Goal: Share content

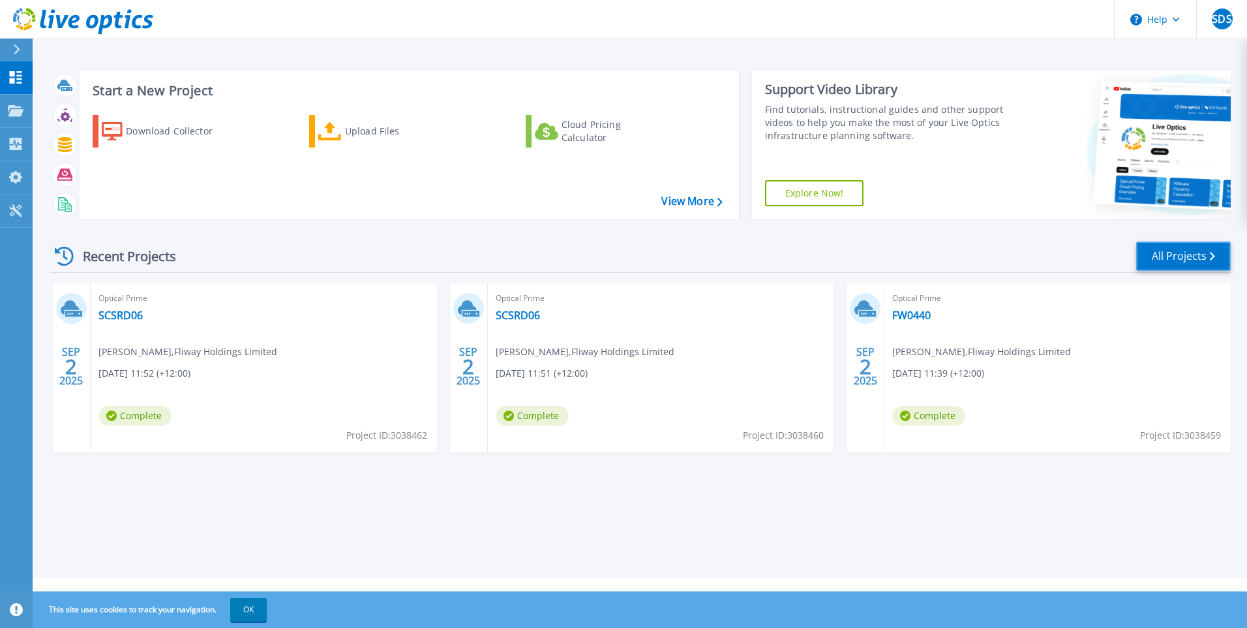
click at [1178, 259] on link "All Projects" at bounding box center [1183, 255] width 95 height 29
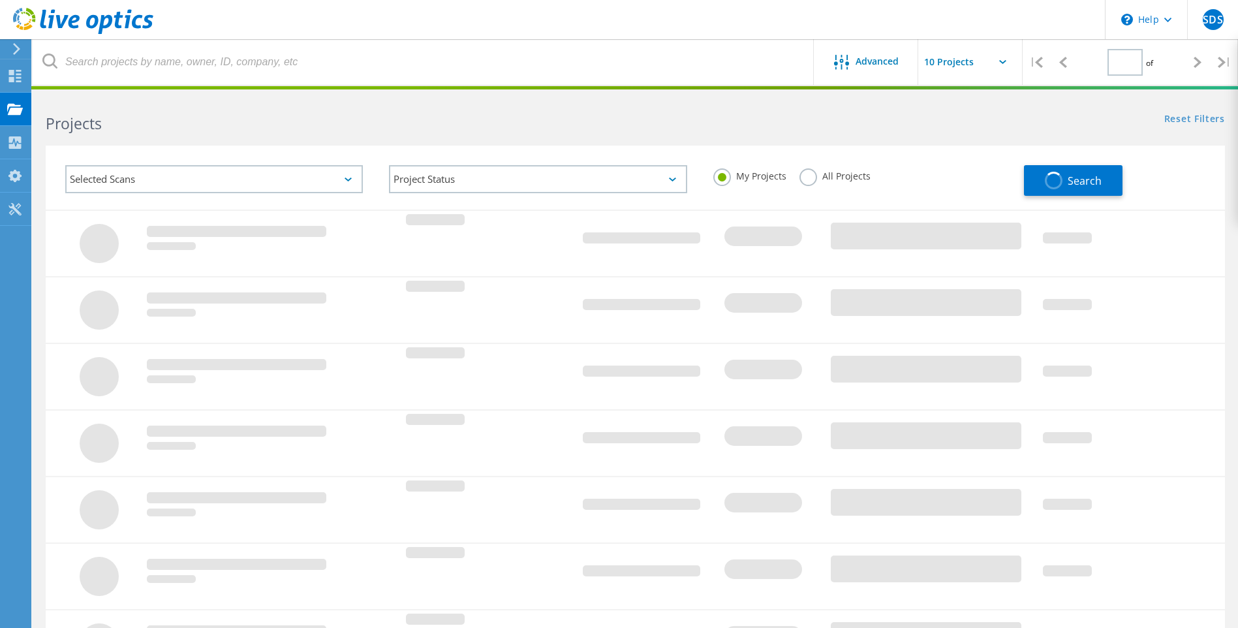
type input "1"
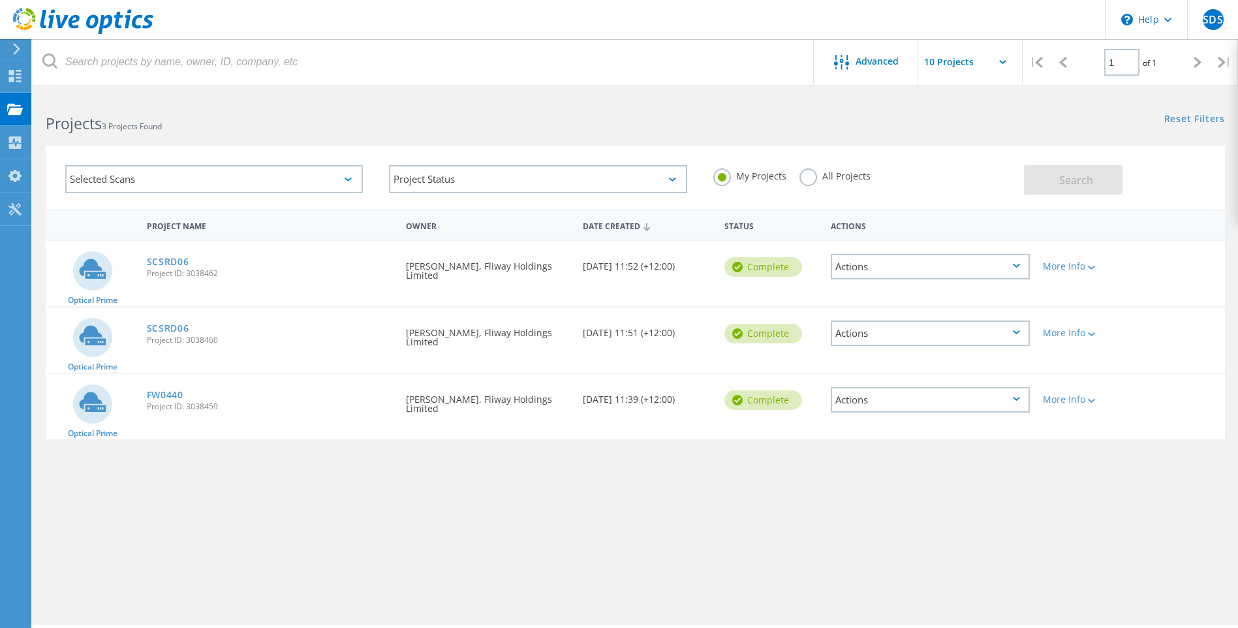
click at [1015, 265] on icon at bounding box center [1015, 266] width 7 height 4
click at [977, 517] on div "Project Name Owner Date Created Status Actions Optical Prime SCSRD06 Project ID…" at bounding box center [635, 378] width 1179 height 339
click at [1022, 265] on div "Actions" at bounding box center [929, 266] width 199 height 25
click at [864, 277] on div "Share" at bounding box center [930, 277] width 196 height 20
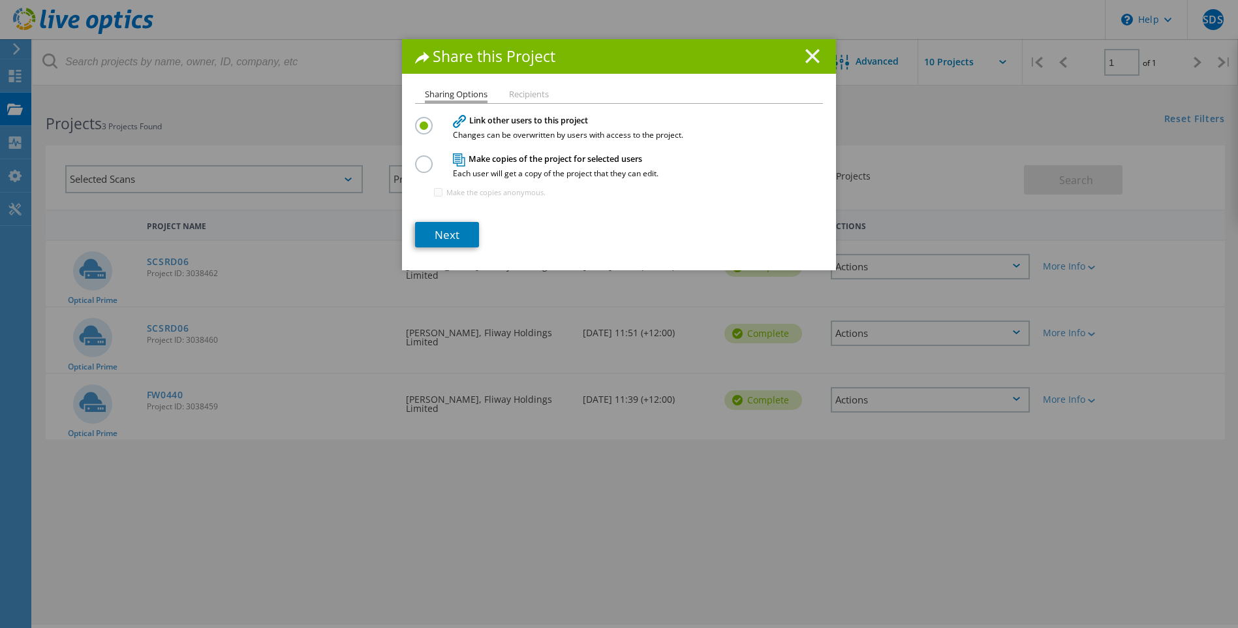
click at [812, 55] on icon at bounding box center [812, 56] width 14 height 14
